Goal: Answer question/provide support: Answer question/provide support

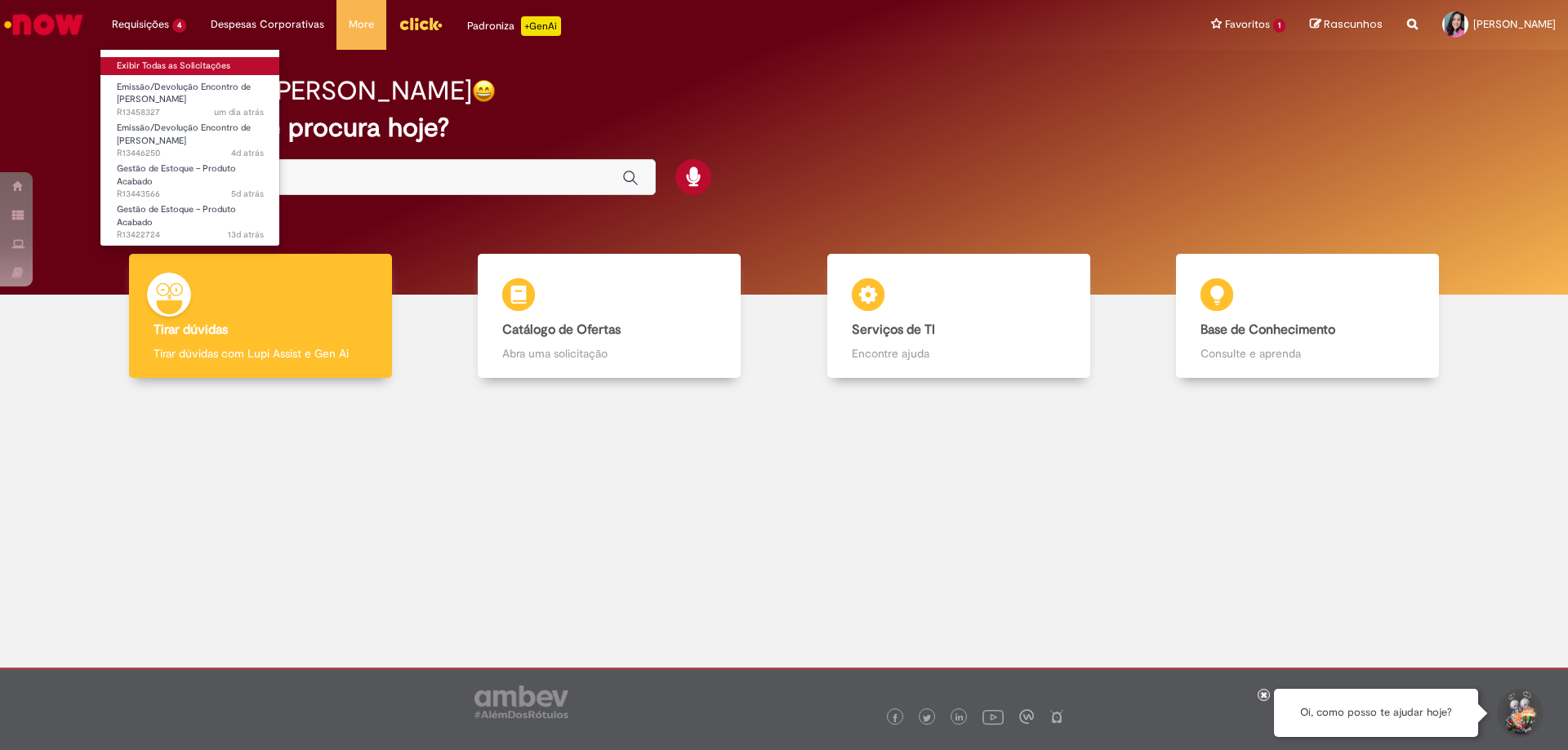
click at [157, 59] on link "Exibir Todas as Solicitações" at bounding box center [190, 66] width 180 height 18
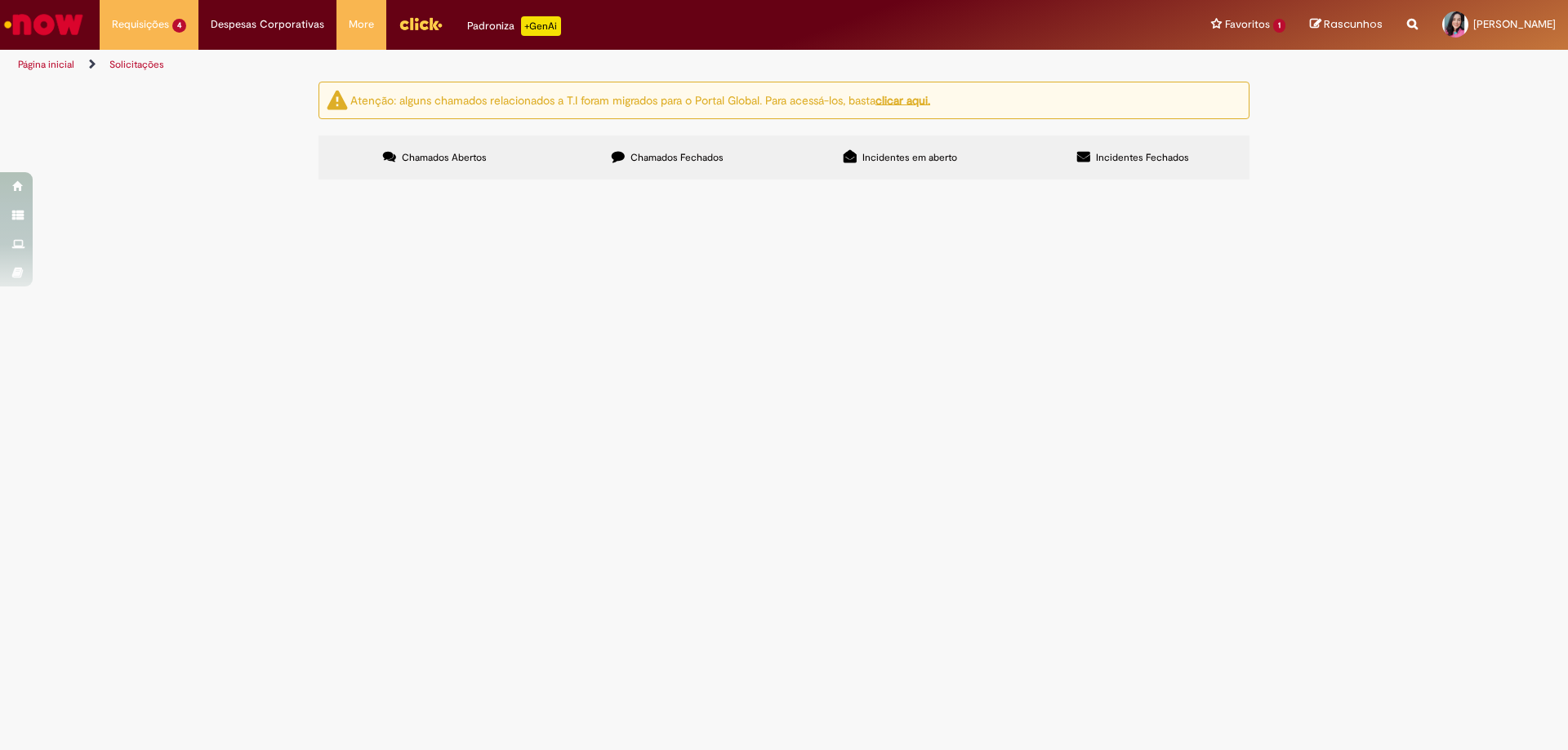
click at [0, 0] on span "Boa tarde! Favor realizar EC Expresso Nepomuceno CPG" at bounding box center [0, 0] width 0 height 0
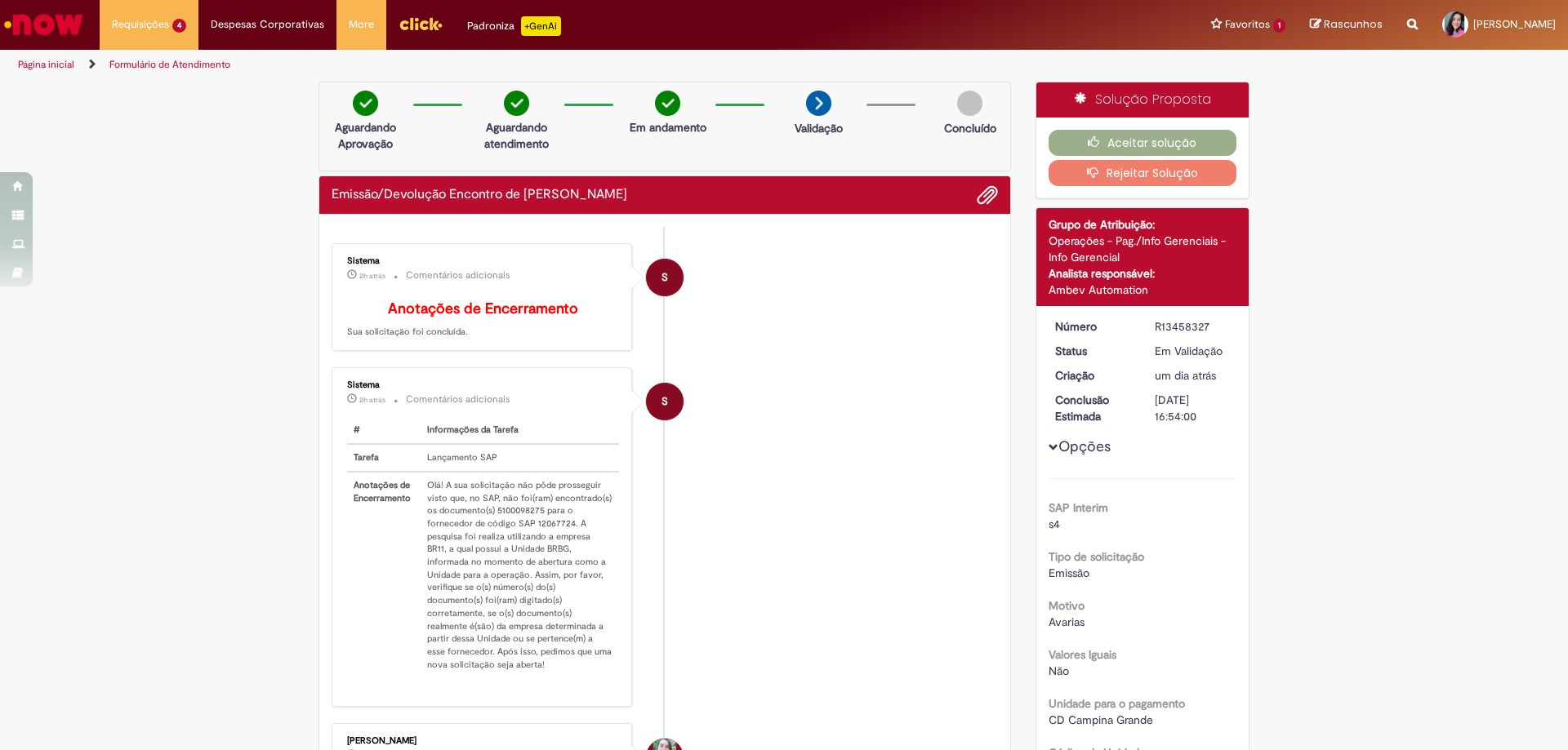
click at [944, 278] on li "S Sistema 2h atrás 2 horas atrás Comentários adicionais Anotações de Encerramen…" at bounding box center [665, 298] width 667 height 109
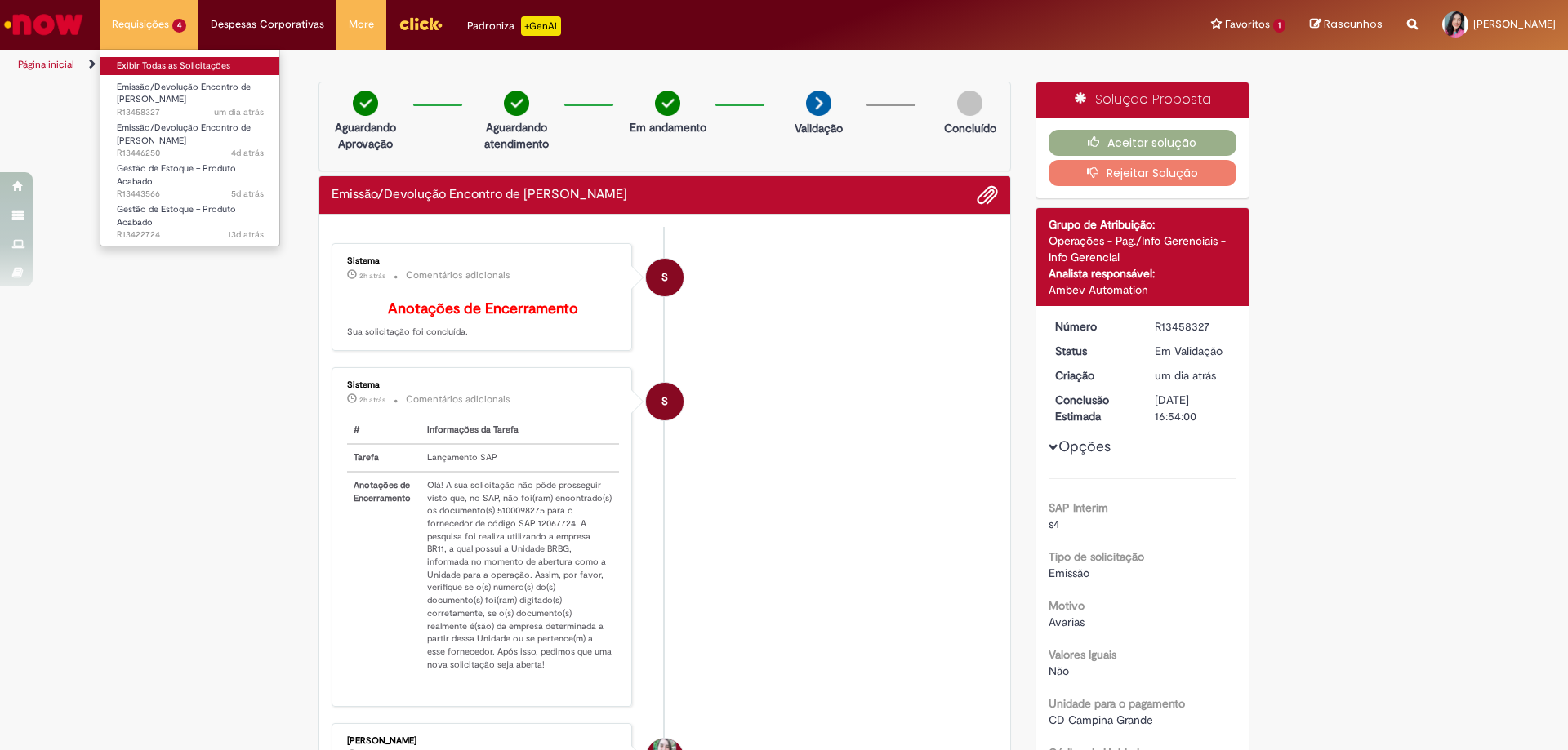
click at [164, 68] on link "Exibir Todas as Solicitações" at bounding box center [190, 66] width 180 height 18
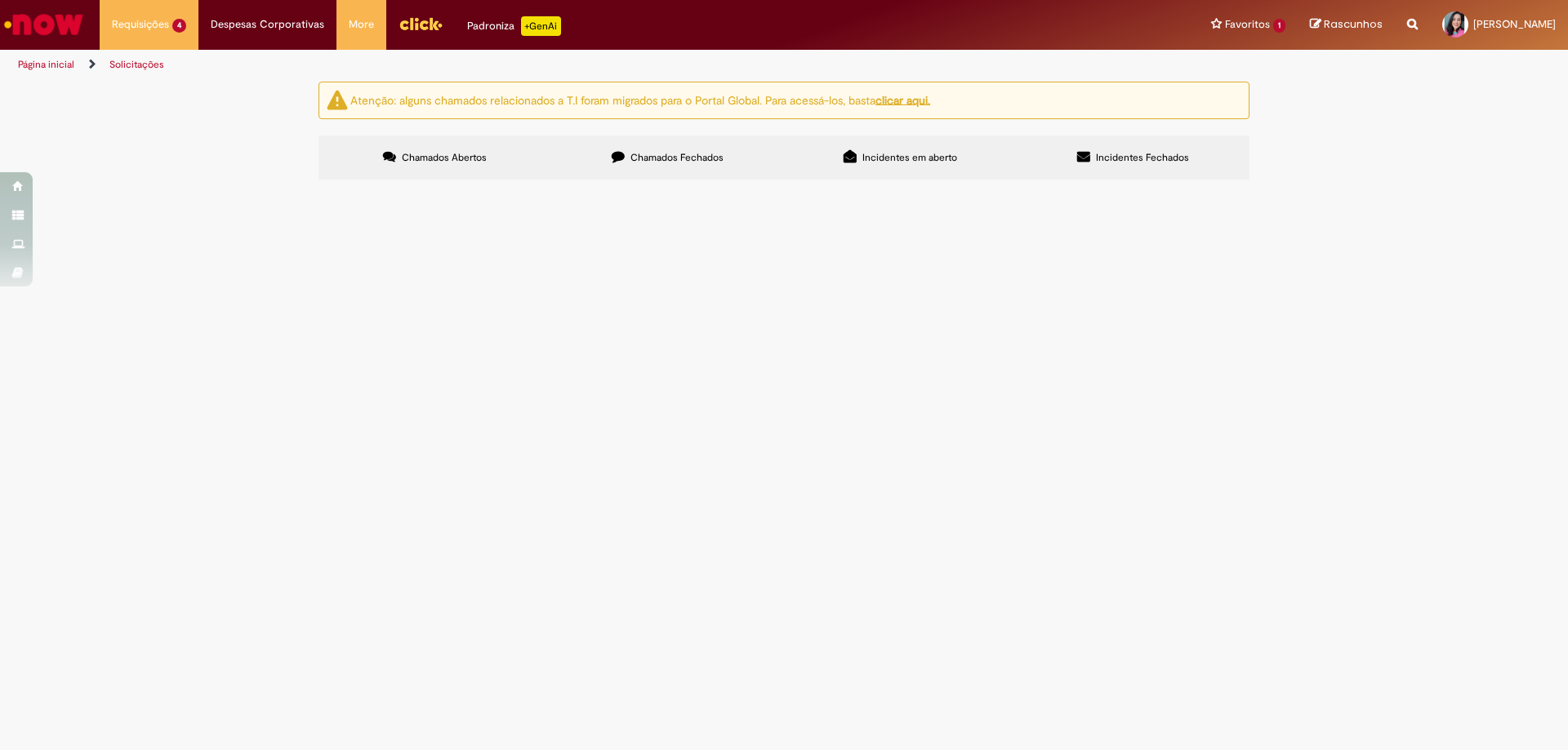
click at [0, 0] on td "Boa noite! Favor realizar EC Expresso Nepomuceno CPG" at bounding box center [0, 0] width 0 height 0
click at [0, 0] on span "Boa noite! Favor realizar EC Expresso Nepomuceno CPG" at bounding box center [0, 0] width 0 height 0
click at [804, 335] on main "Solicitações Atenção: alguns chamados relacionados a T.I foram migrados para o …" at bounding box center [784, 415] width 1568 height 669
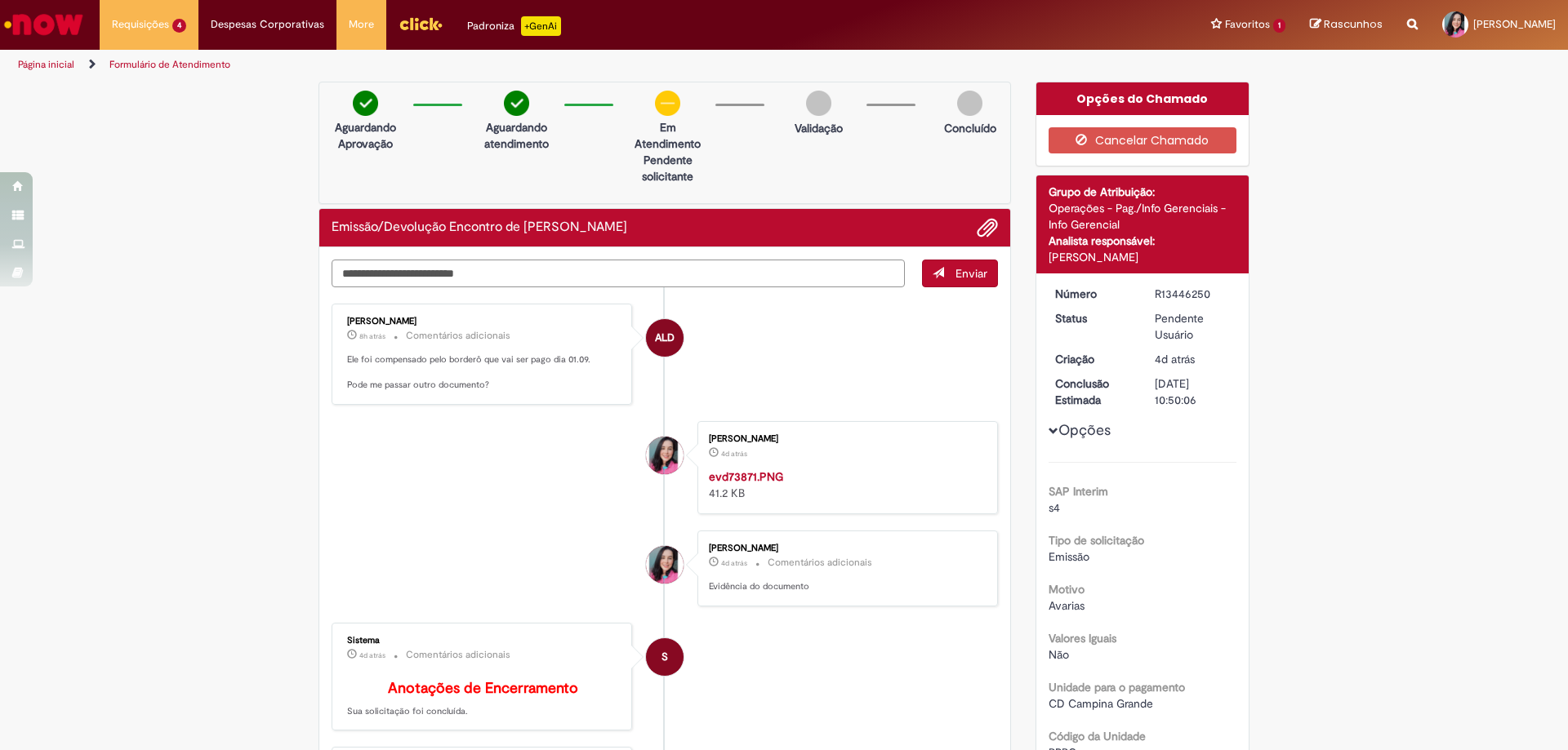
click at [546, 276] on textarea "Digite sua mensagem aqui..." at bounding box center [618, 273] width 573 height 28
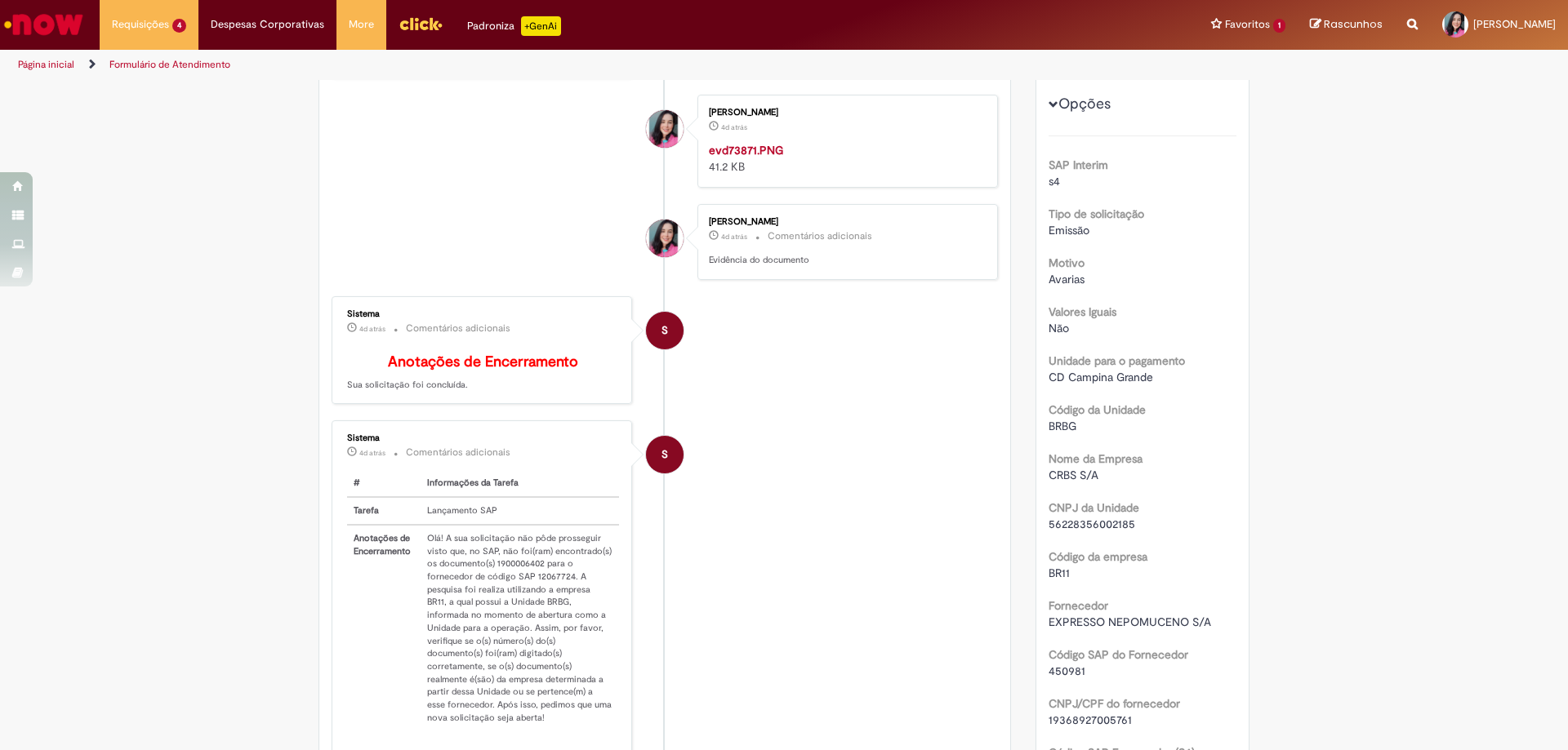
scroll to position [571, 0]
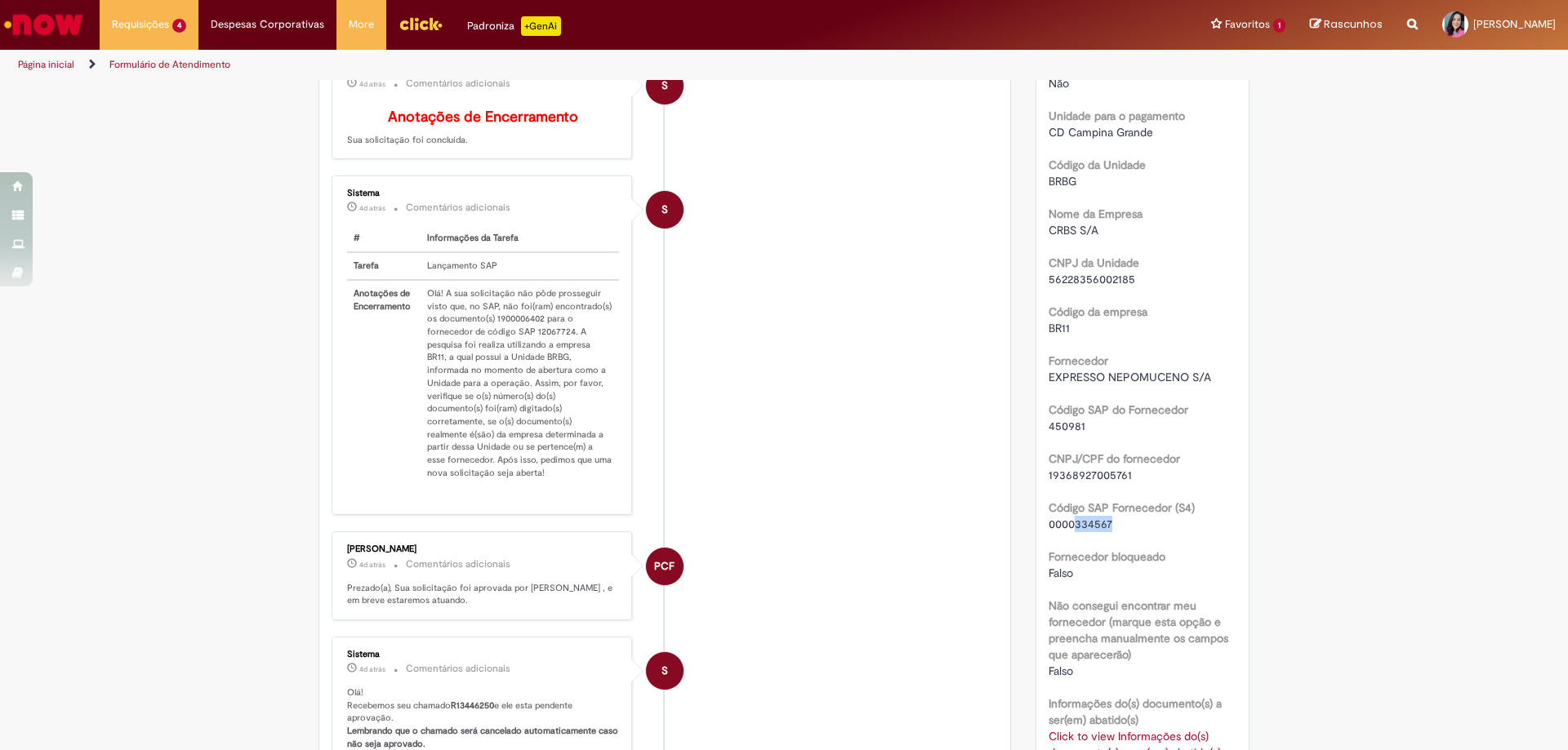
drag, startPoint x: 1068, startPoint y: 526, endPoint x: 1110, endPoint y: 531, distance: 42.3
click at [1110, 531] on div "0000334567" at bounding box center [1143, 523] width 189 height 17
copy span "334567"
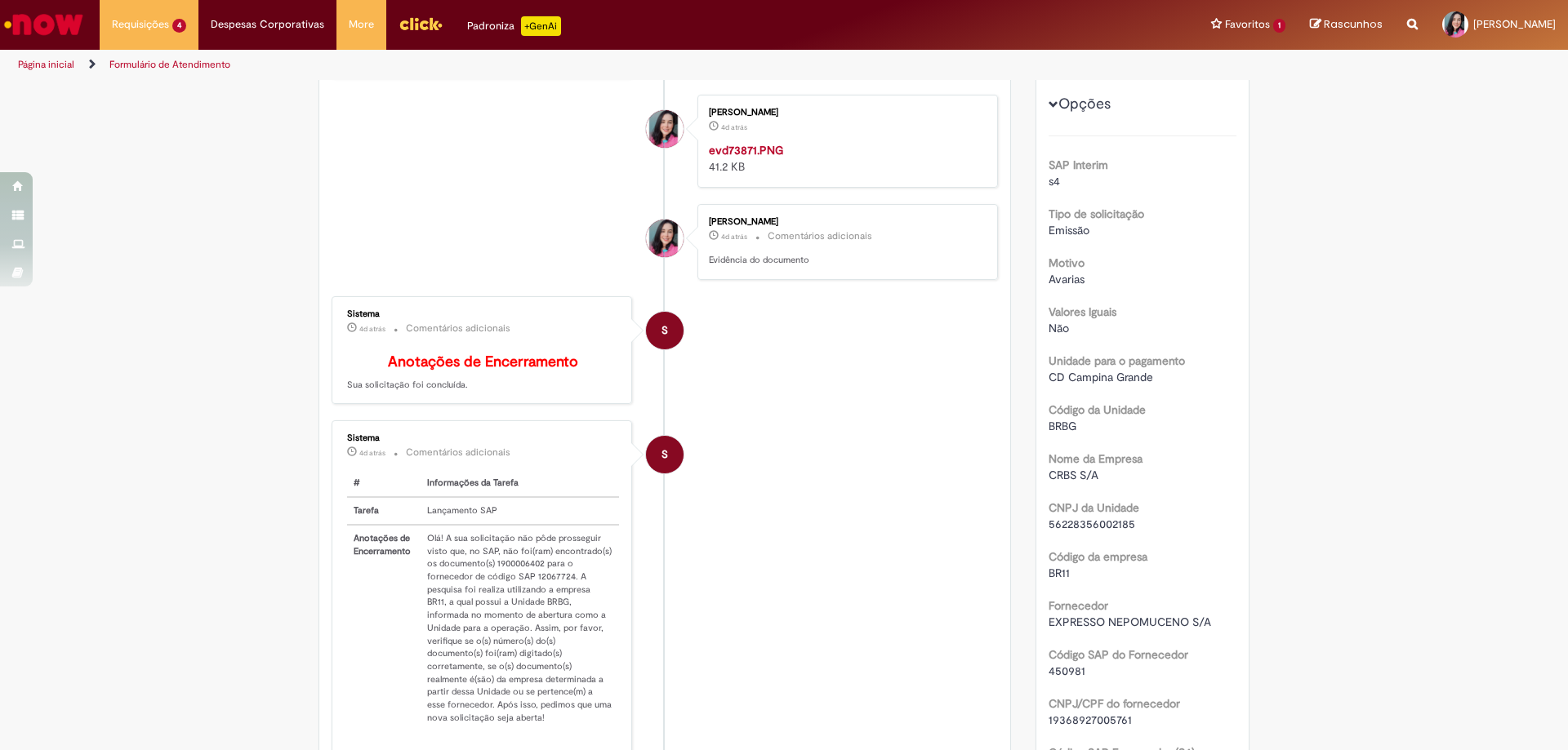
scroll to position [82, 0]
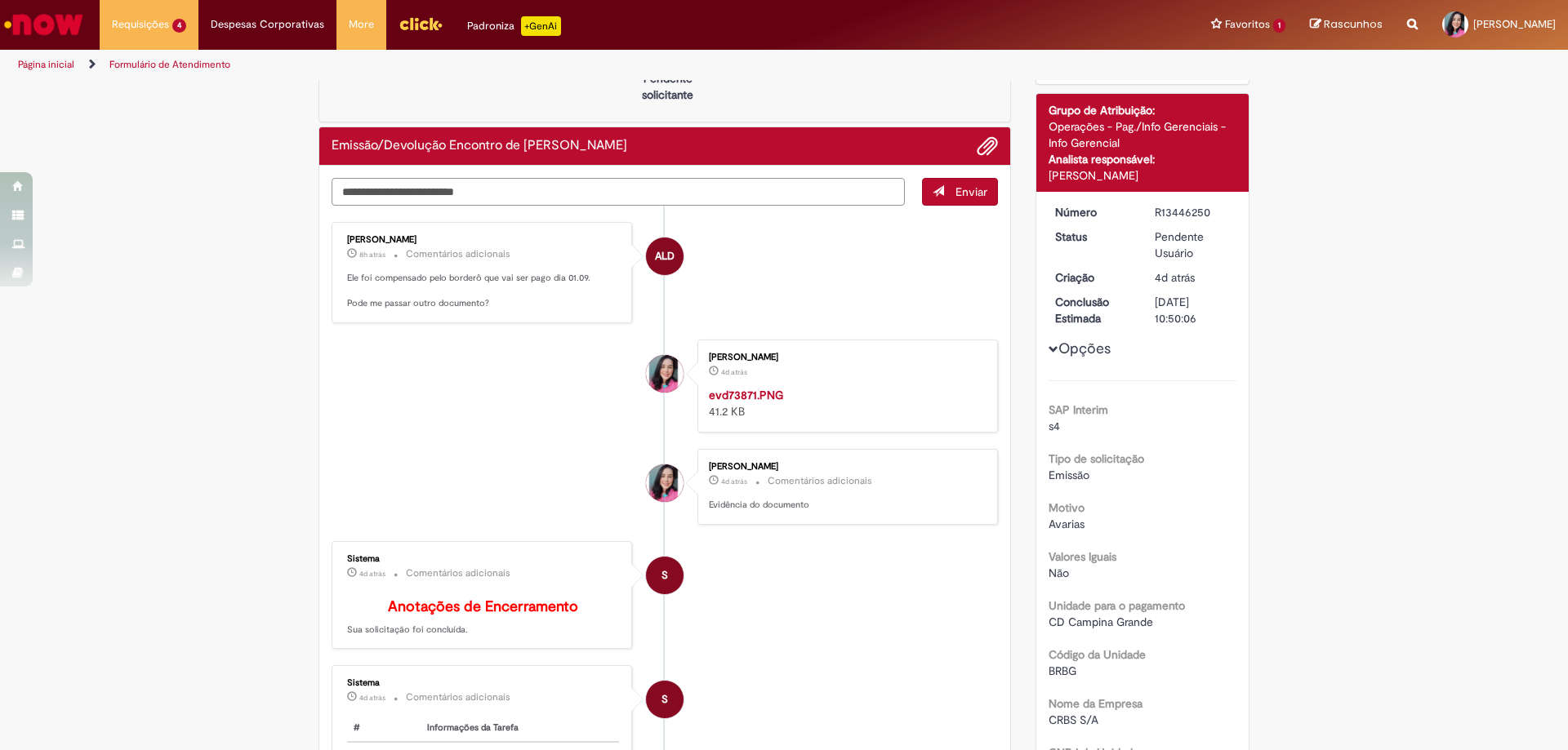
click at [628, 184] on textarea "Digite sua mensagem aqui..." at bounding box center [618, 192] width 573 height 28
paste textarea "**********"
type textarea "**********"
click at [956, 197] on span "Enviar" at bounding box center [971, 192] width 32 height 15
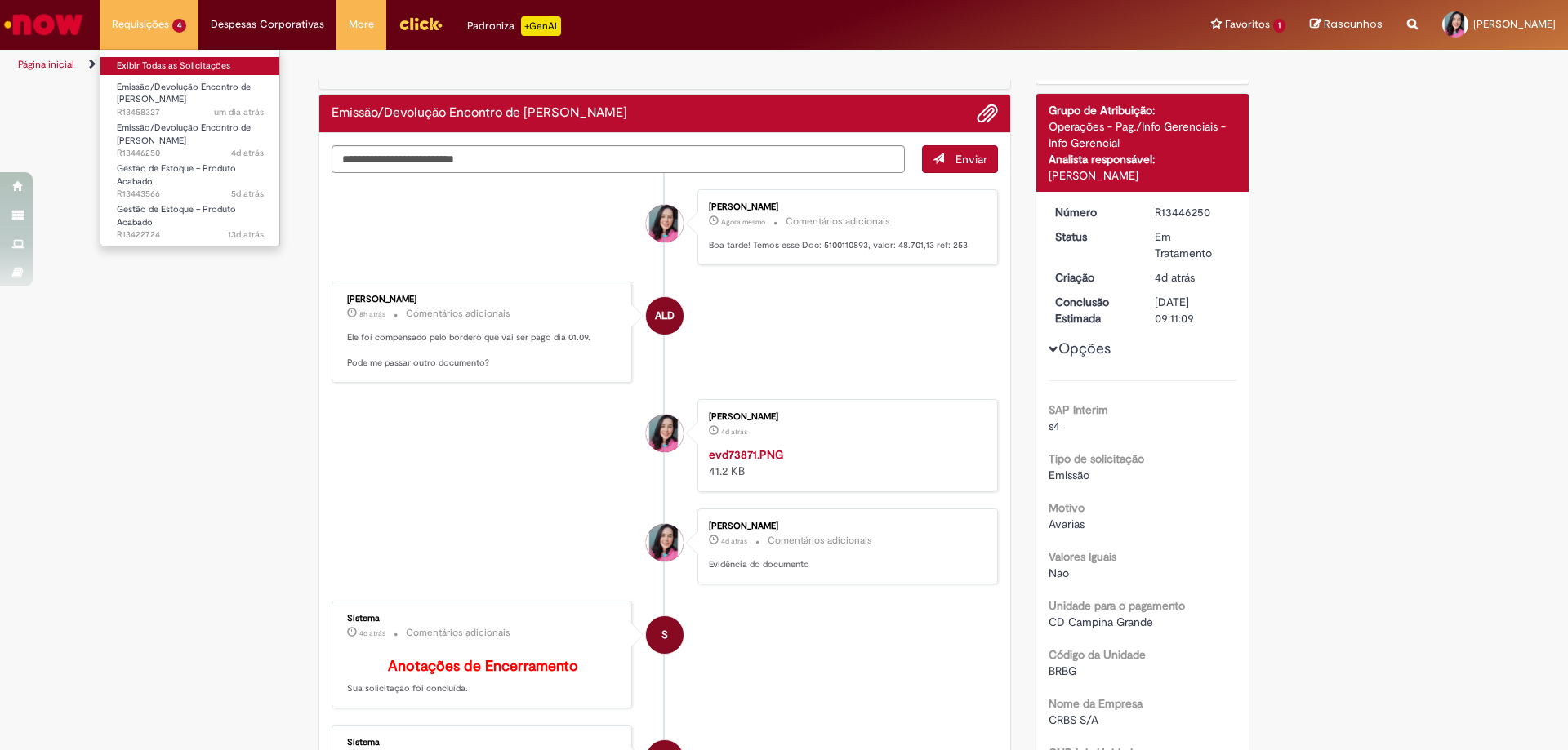
click at [170, 63] on link "Exibir Todas as Solicitações" at bounding box center [190, 66] width 180 height 18
